Goal: Task Accomplishment & Management: Use online tool/utility

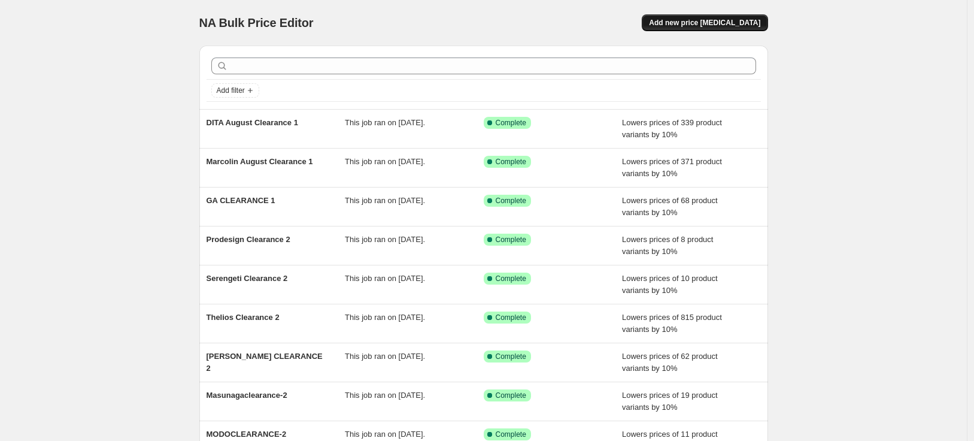
click at [715, 22] on span "Add new price [MEDICAL_DATA]" at bounding box center [704, 23] width 111 height 10
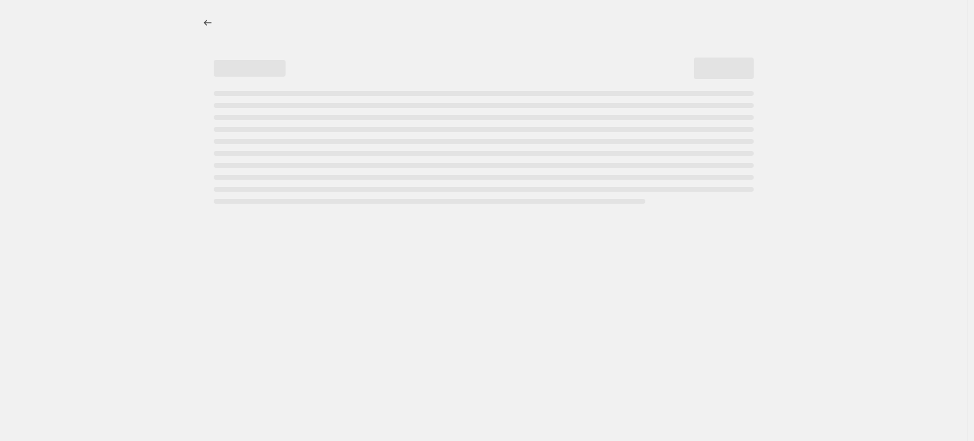
select select "percentage"
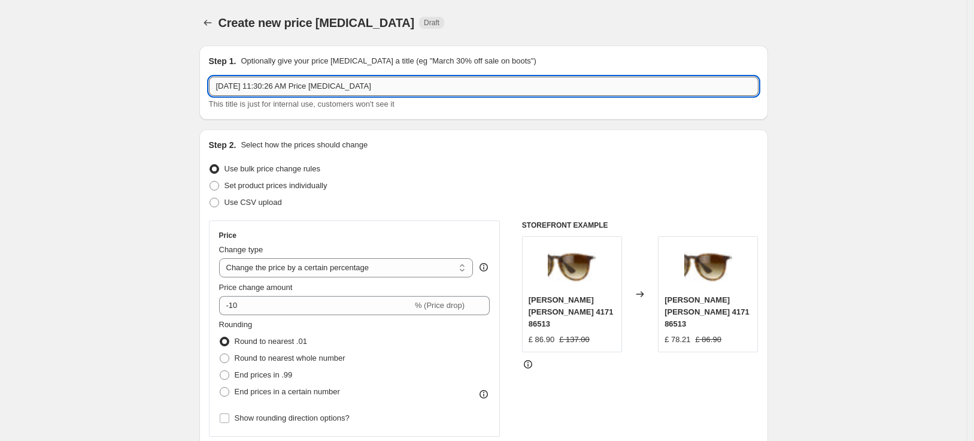
click at [721, 84] on input "[DATE] 11:30:26 AM Price [MEDICAL_DATA]" at bounding box center [484, 86] width 550 height 19
drag, startPoint x: 331, startPoint y: 89, endPoint x: 188, endPoint y: 87, distance: 142.5
type input "MK Clearance1"
drag, startPoint x: 163, startPoint y: 177, endPoint x: 155, endPoint y: 203, distance: 27.6
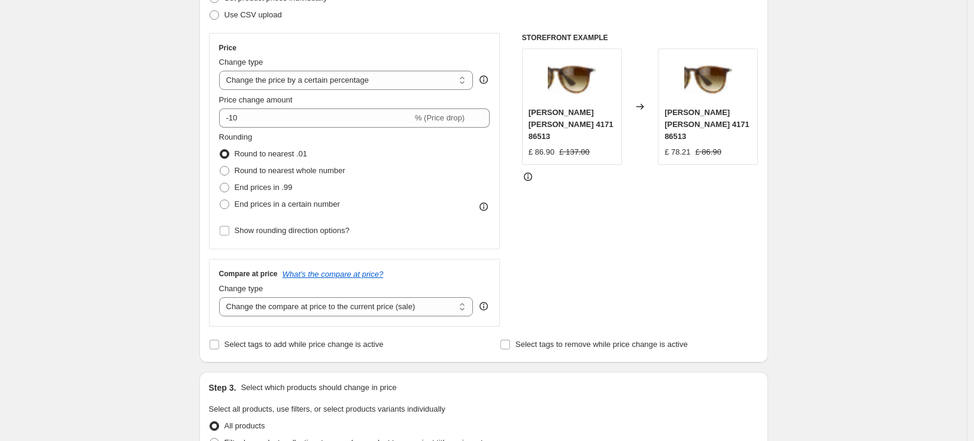
scroll to position [190, 0]
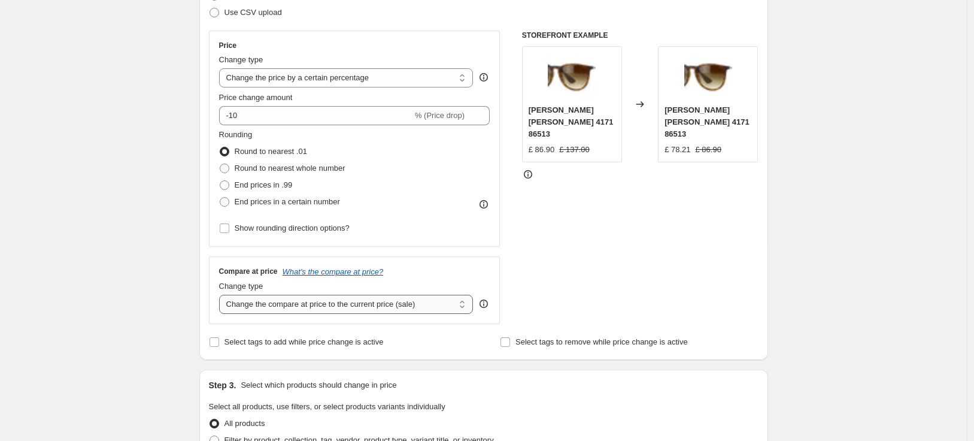
click at [453, 305] on select "Change the compare at price to the current price (sale) Change the compare at p…" at bounding box center [346, 304] width 254 height 19
select select "no_change"
click at [131, 287] on div "Create new price [MEDICAL_DATA]. This page is ready Create new price [MEDICAL_D…" at bounding box center [483, 446] width 967 height 1272
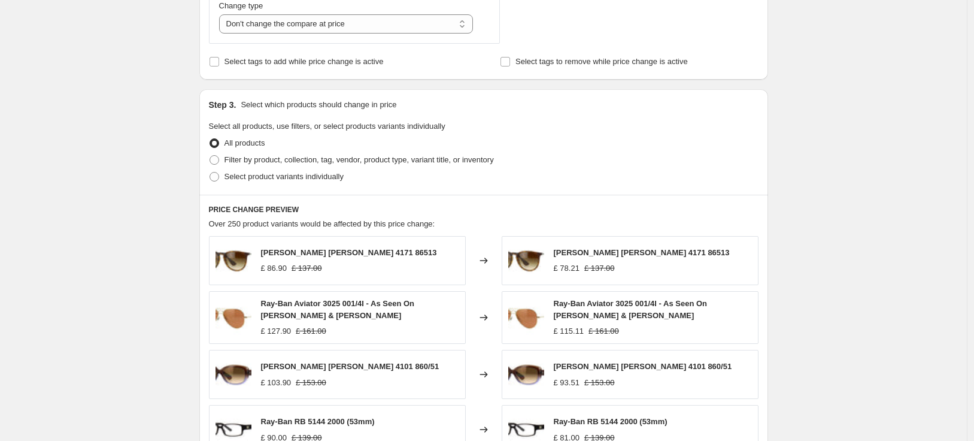
scroll to position [471, 0]
click at [389, 160] on span "Filter by product, collection, tag, vendor, product type, variant title, or inv…" at bounding box center [359, 158] width 269 height 9
click at [210, 155] on input "Filter by product, collection, tag, vendor, product type, variant title, or inv…" at bounding box center [210, 154] width 1 height 1
radio input "true"
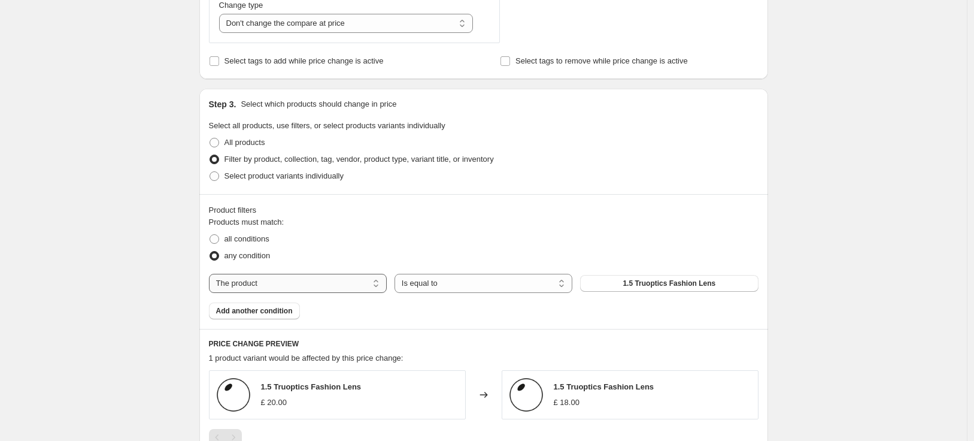
click at [352, 284] on select "The product The product's collection The product's tag The product's vendor The…" at bounding box center [298, 283] width 178 height 19
select select "tag"
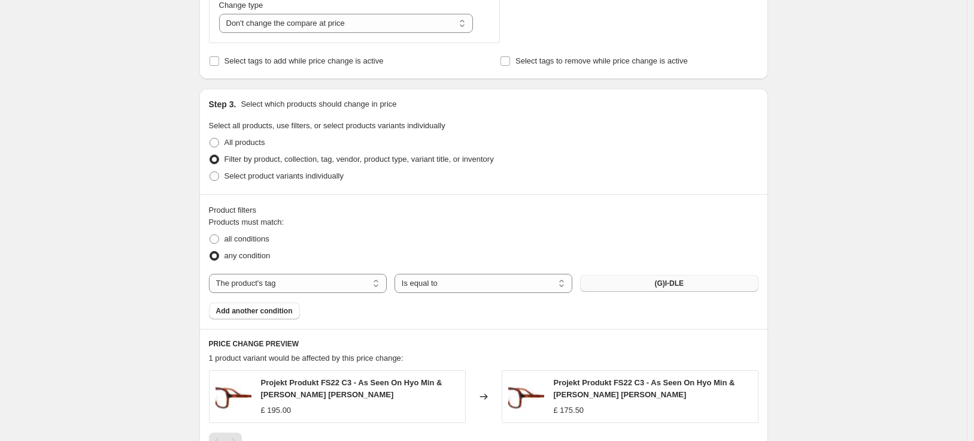
click at [671, 287] on span "(G)I-DLE" at bounding box center [668, 283] width 29 height 10
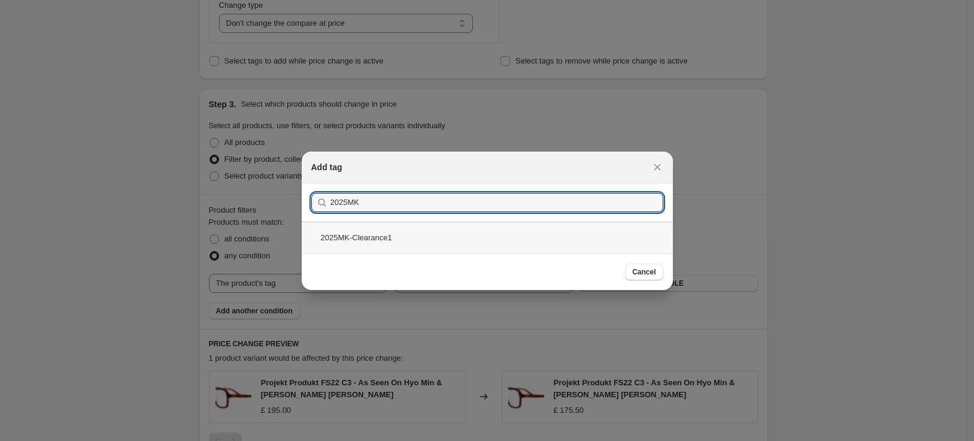
type input "2025MK"
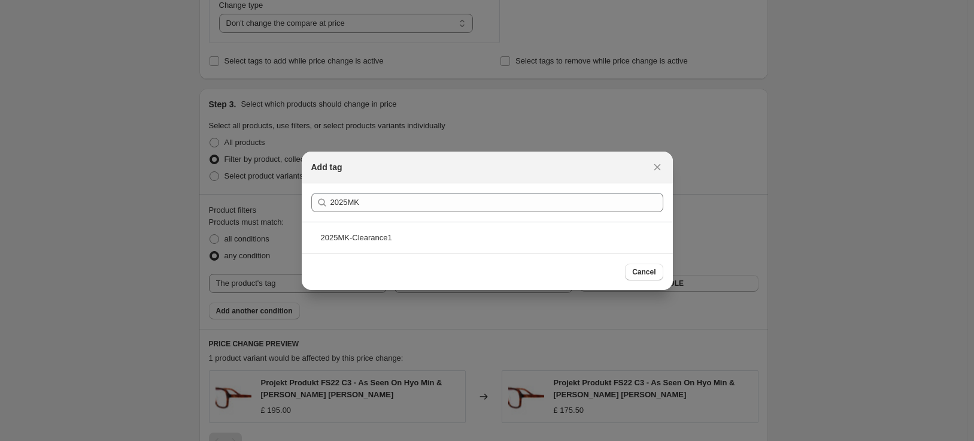
click at [420, 242] on div "2025MK-Clearance1" at bounding box center [487, 238] width 371 height 32
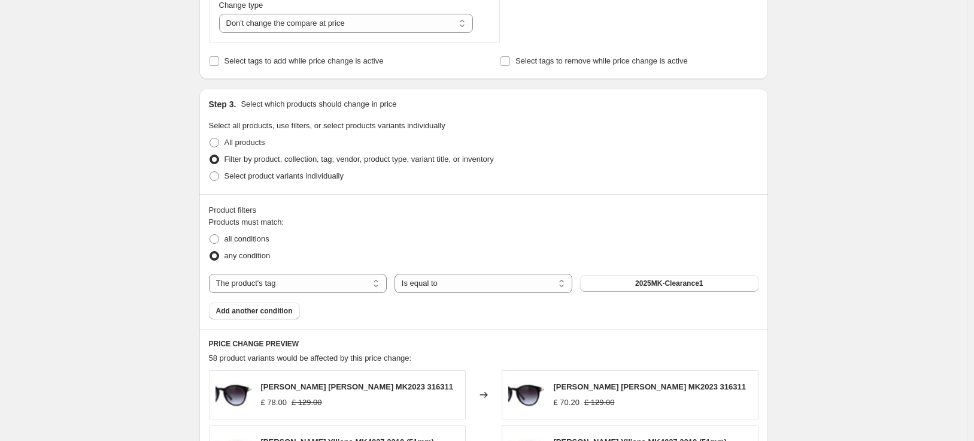
click at [858, 275] on div "Create new price [MEDICAL_DATA]. This page is ready Create new price [MEDICAL_D…" at bounding box center [483, 228] width 967 height 1399
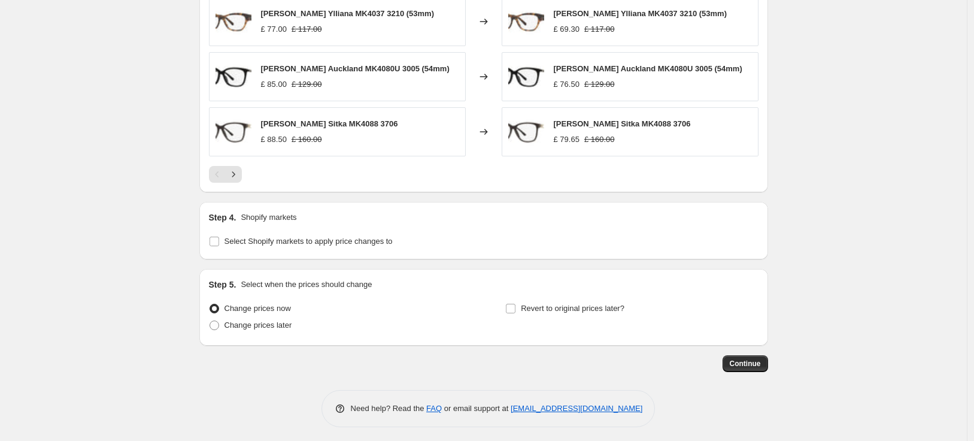
scroll to position [958, 0]
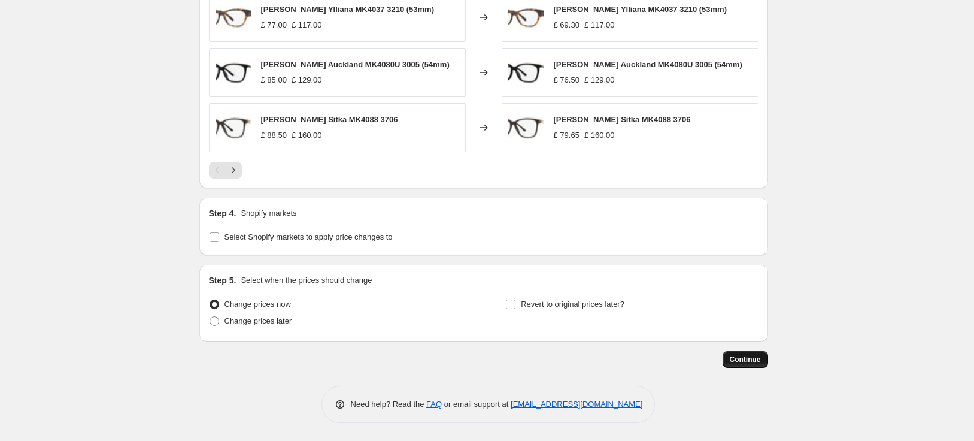
click at [761, 357] on span "Continue" at bounding box center [745, 359] width 31 height 10
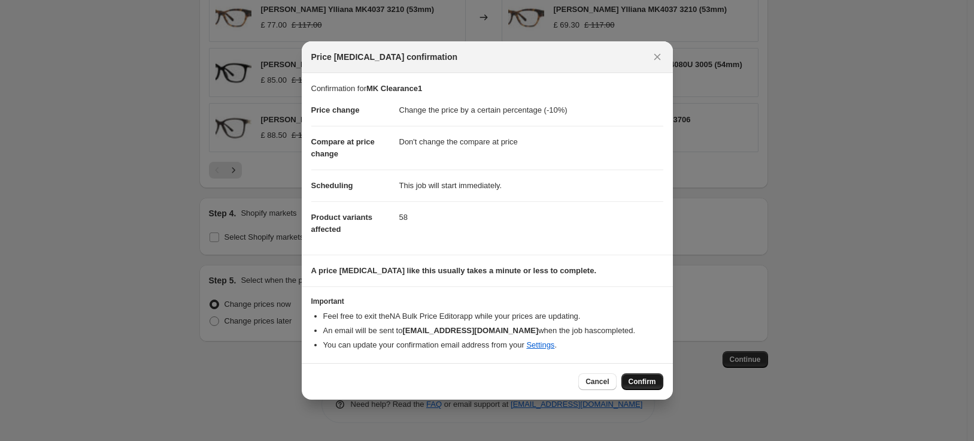
click at [648, 382] on span "Confirm" at bounding box center [643, 382] width 28 height 10
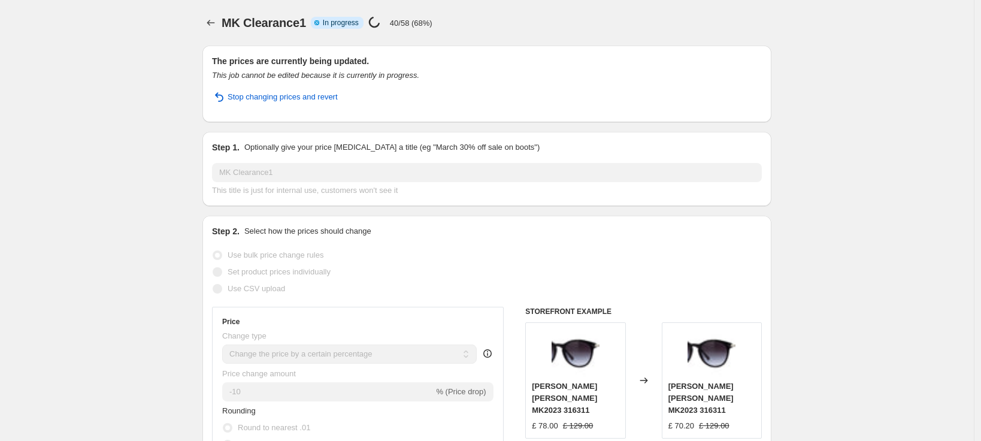
select select "percentage"
select select "no_change"
select select "tag"
